Goal: Navigation & Orientation: Find specific page/section

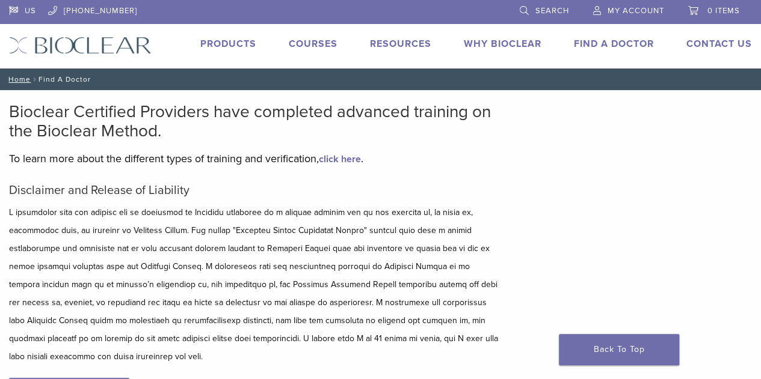
click at [624, 45] on link "Find A Doctor" at bounding box center [614, 44] width 80 height 12
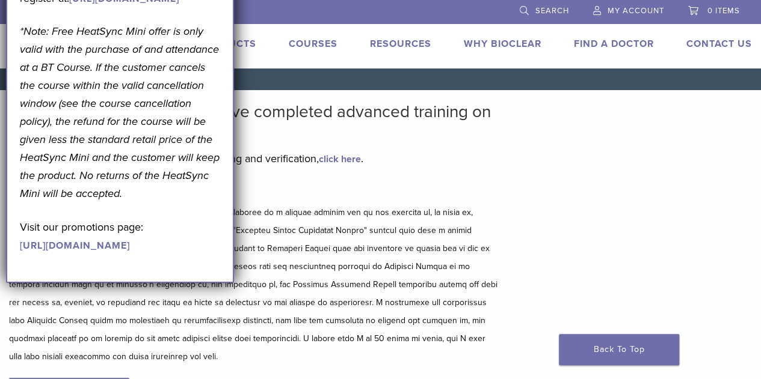
click at [624, 44] on link "Find A Doctor" at bounding box center [614, 44] width 80 height 12
click at [626, 43] on link "Find A Doctor" at bounding box center [614, 44] width 80 height 12
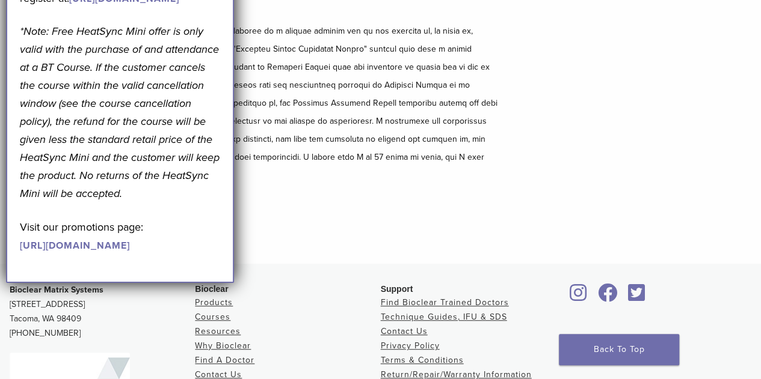
scroll to position [170, 0]
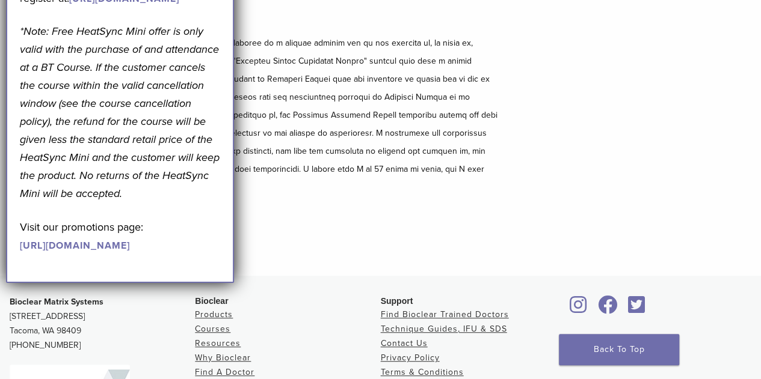
click at [535, 165] on div "Bioclear Certified Providers have completed advanced training on the Bioclear M…" at bounding box center [380, 98] width 761 height 355
click at [217, 203] on p "*Note: Free HeatSync Mini offer is only valid with the purchase of and attendan…" at bounding box center [120, 112] width 201 height 180
click at [378, 227] on div "Disclaimer and Release of Liability I Accept" at bounding box center [253, 139] width 489 height 251
click at [318, 17] on h5 "Disclaimer and Release of Liability" at bounding box center [253, 21] width 489 height 14
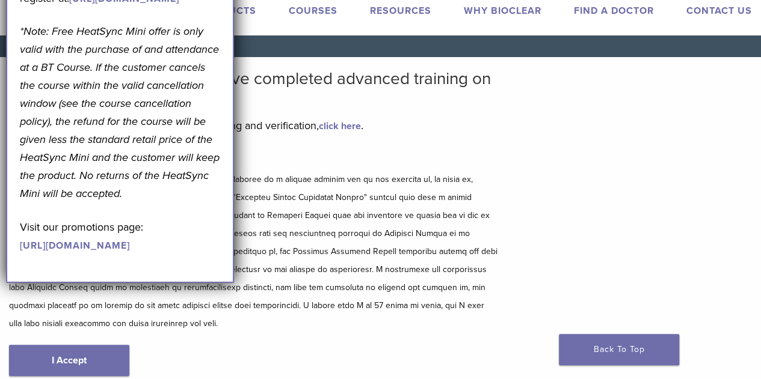
scroll to position [0, 0]
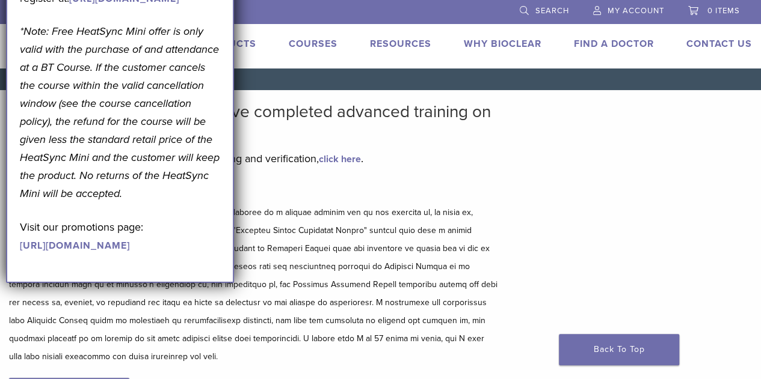
click at [556, 139] on div "Bioclear Certified Providers have completed advanced training on the Bioclear M…" at bounding box center [380, 267] width 761 height 355
